Goal: Task Accomplishment & Management: Use online tool/utility

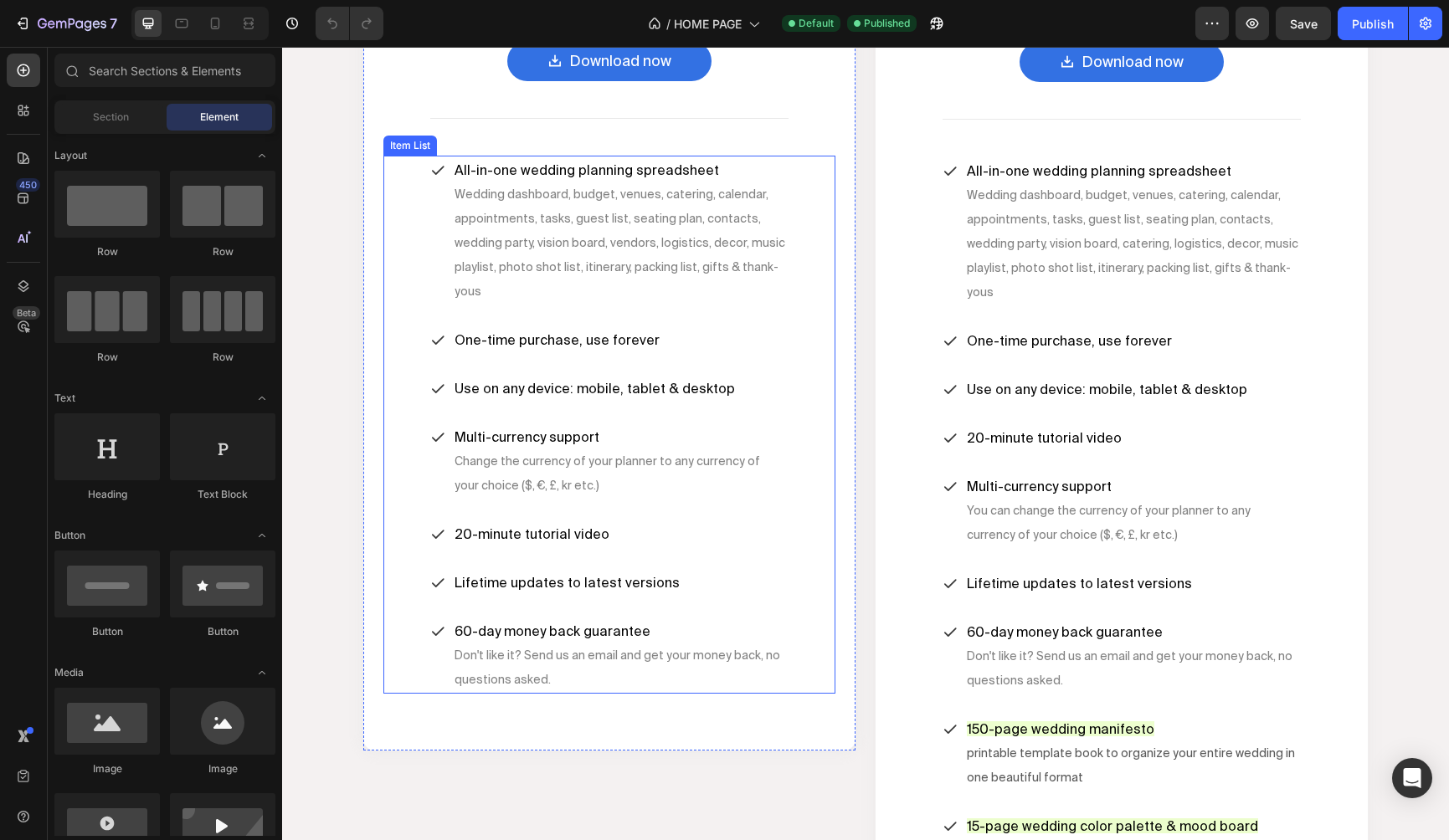
scroll to position [5715, 0]
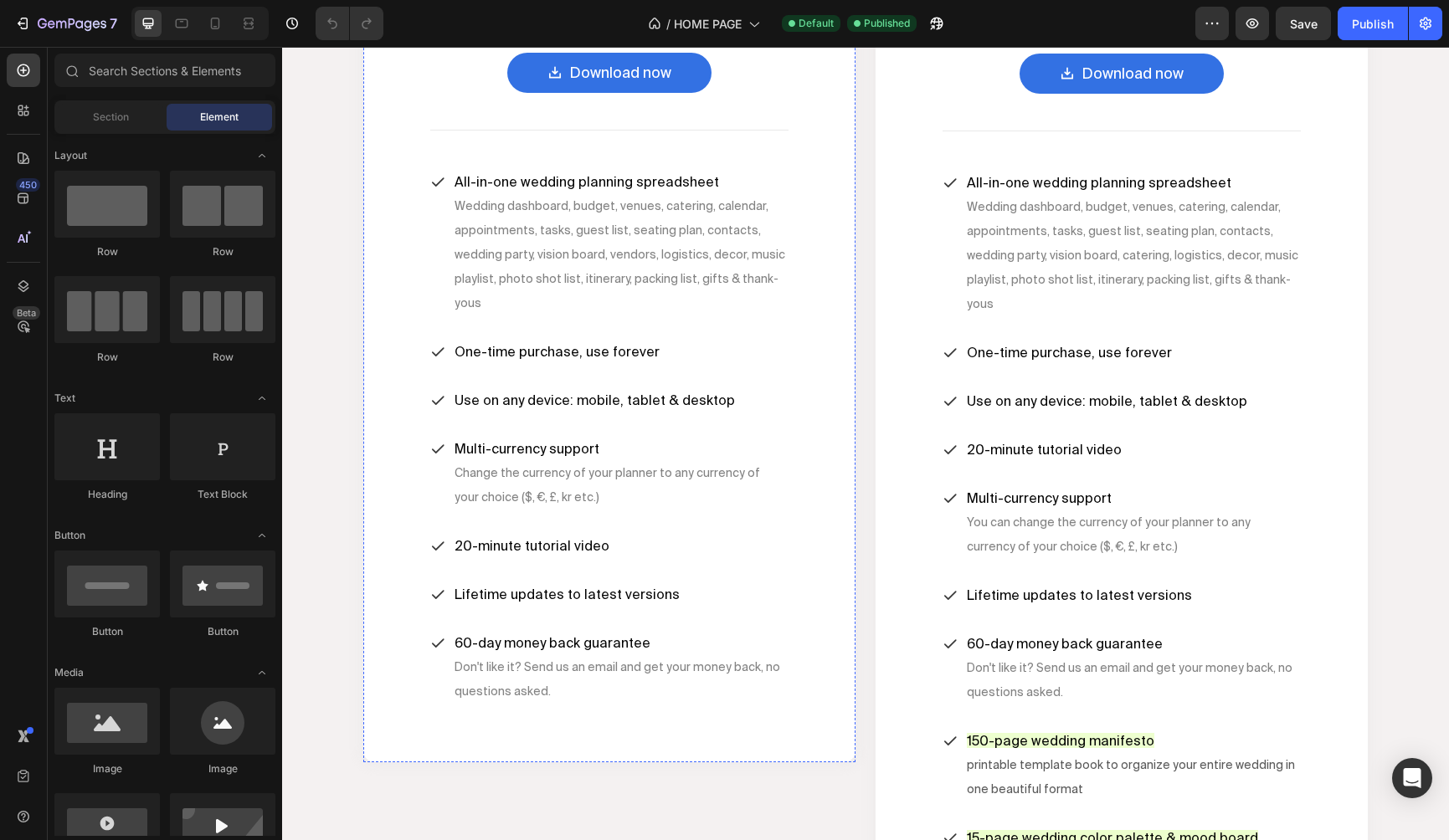
click at [619, 19] on span "$47" at bounding box center [609, 11] width 30 height 14
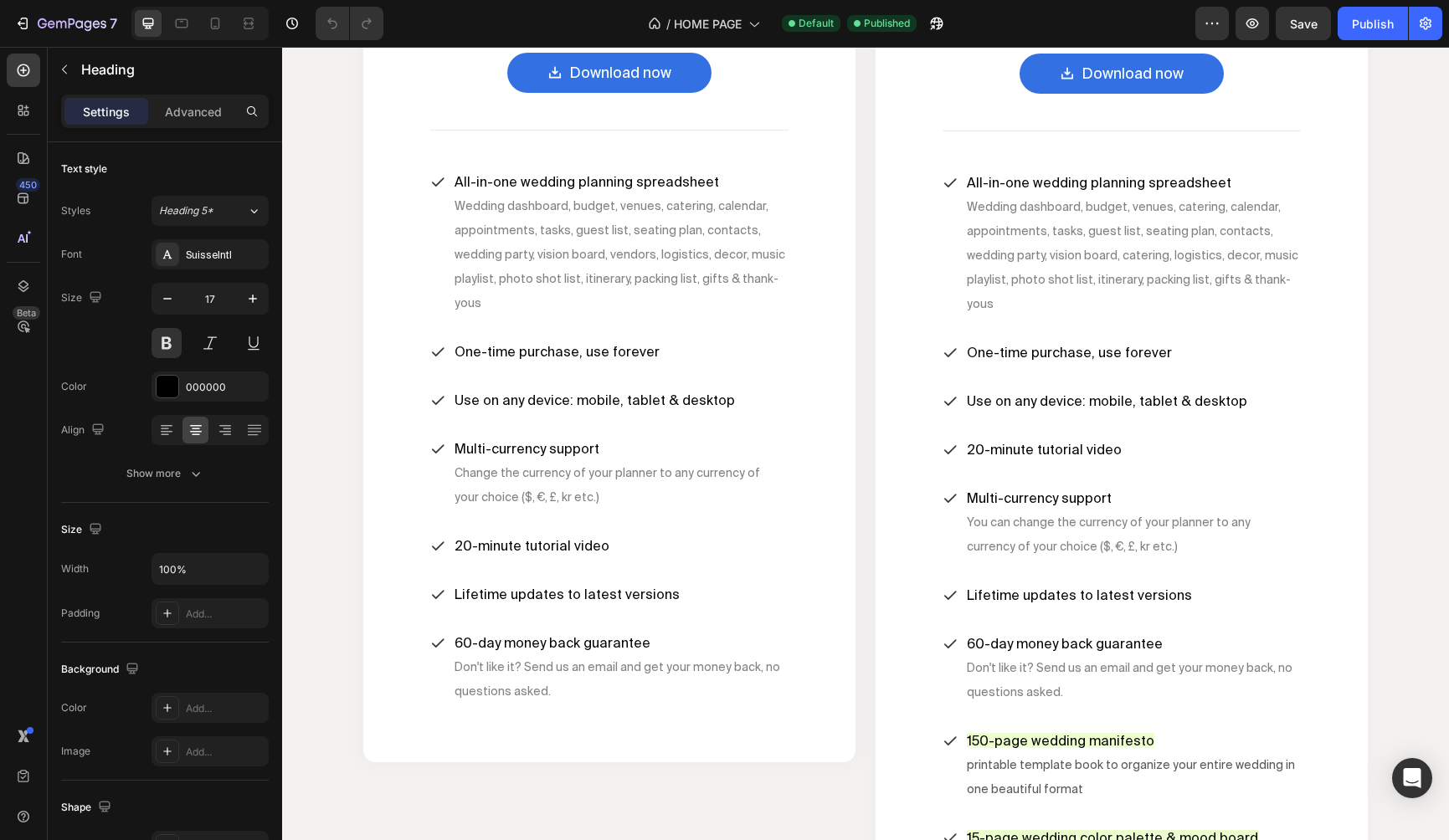
click at [611, 19] on span "$47" at bounding box center [609, 11] width 30 height 14
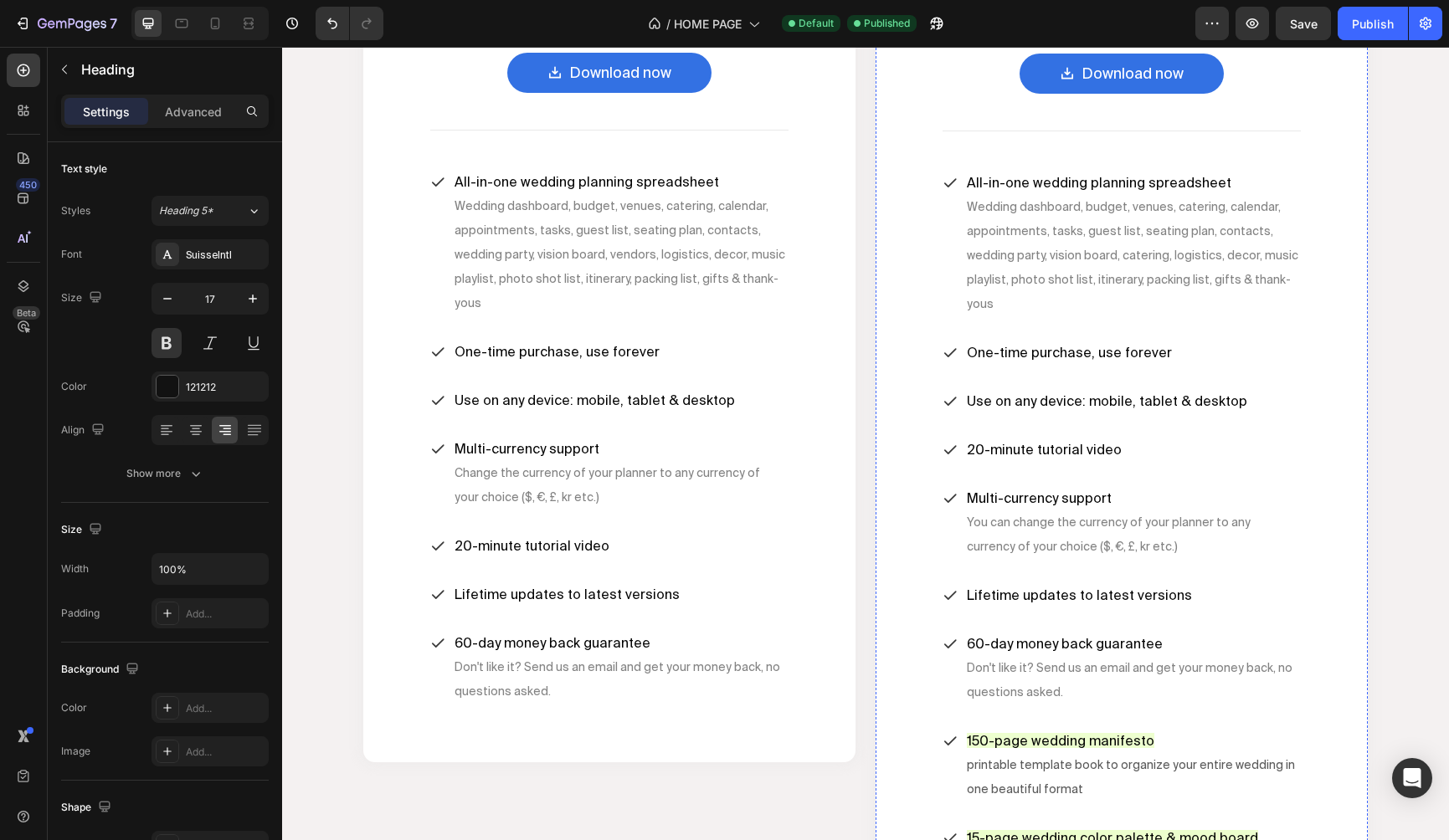
click at [1303, 339] on div "Image Image The best selling all-in-one wedding planning bundle Heading $67 Hea…" at bounding box center [1121, 447] width 452 height 1156
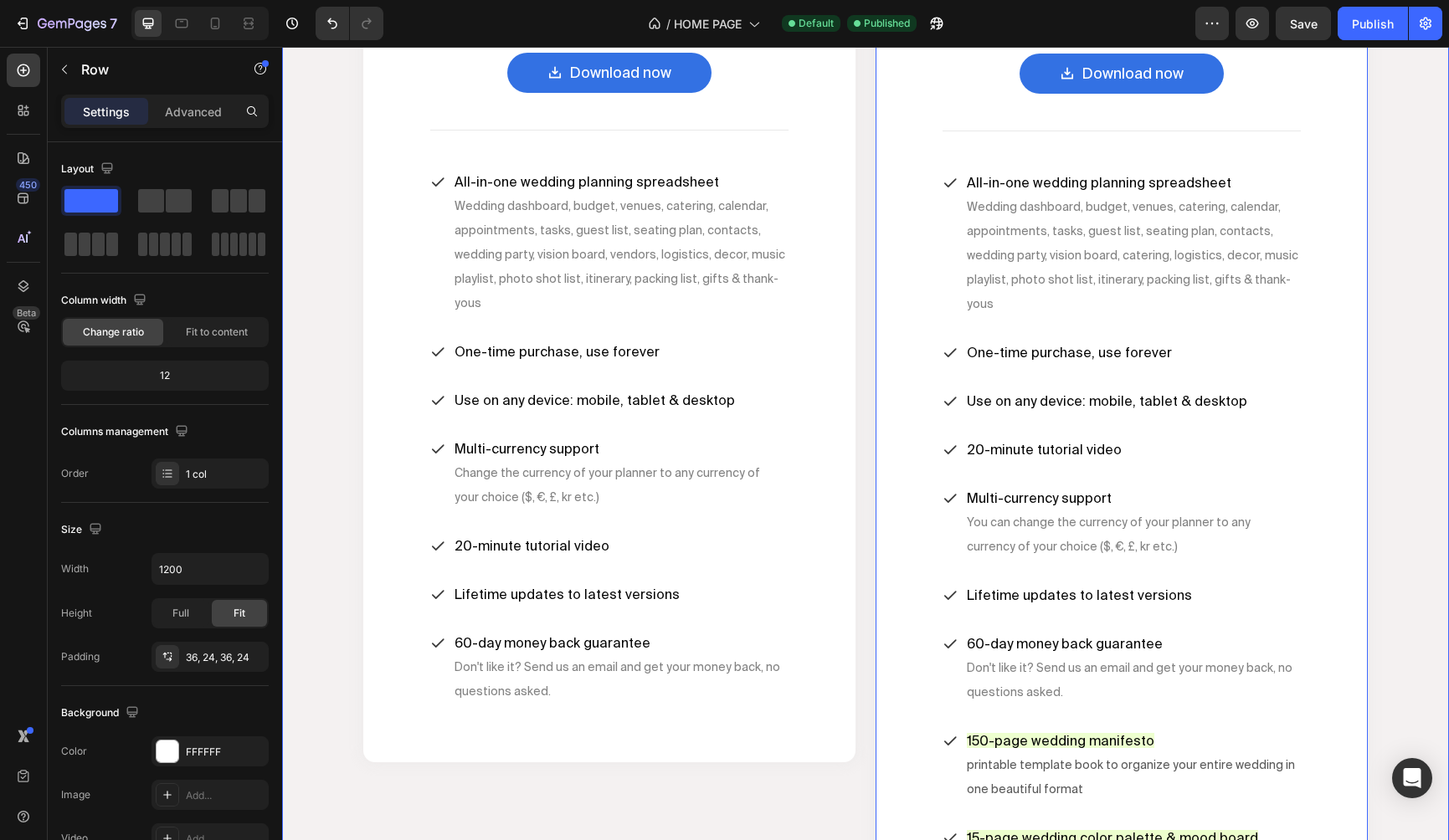
click at [1412, 259] on div "Pricing Heading Row Image Image The ultimate wedding planning spreadsheet Headi…" at bounding box center [865, 401] width 1142 height 1362
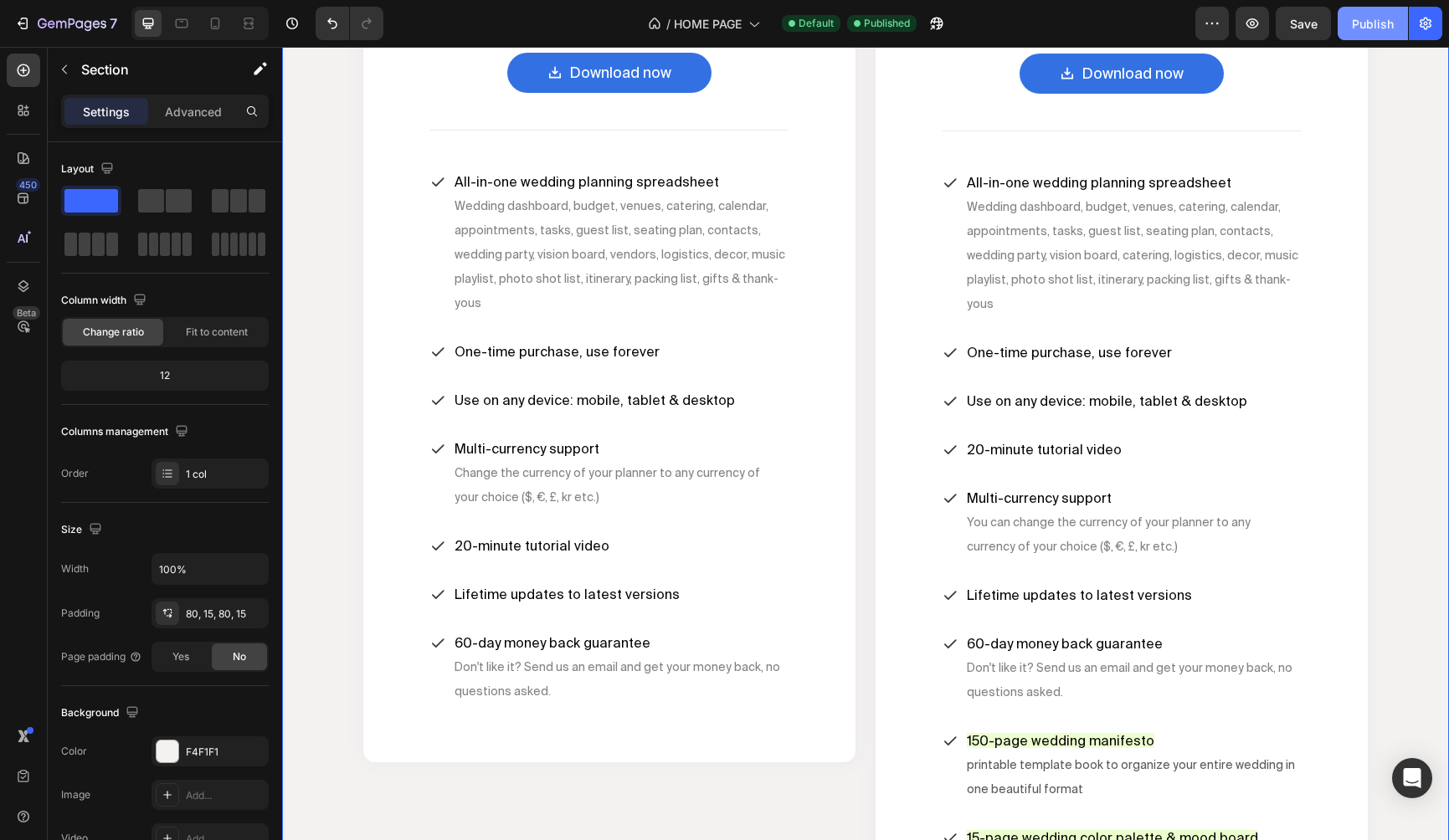
click at [1364, 32] on div "Publish" at bounding box center [1372, 24] width 41 height 18
click at [36, 23] on div "7" at bounding box center [66, 24] width 103 height 20
